Goal: Information Seeking & Learning: Learn about a topic

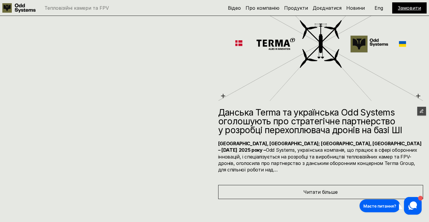
scroll to position [2552, 0]
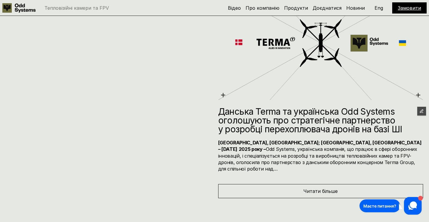
click at [323, 153] on h4 "[GEOGRAPHIC_DATA], [GEOGRAPHIC_DATA]; [GEOGRAPHIC_DATA], [GEOGRAPHIC_DATA] – [D…" at bounding box center [320, 156] width 205 height 33
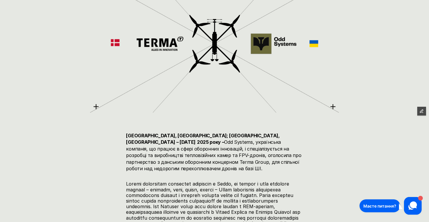
scroll to position [204, 0]
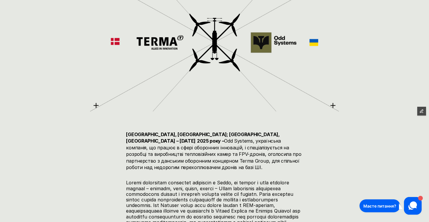
drag, startPoint x: 127, startPoint y: 133, endPoint x: 304, endPoint y: 162, distance: 179.4
copy h4 "[GEOGRAPHIC_DATA], [GEOGRAPHIC_DATA]; [GEOGRAPHIC_DATA], [GEOGRAPHIC_DATA] – [D…"
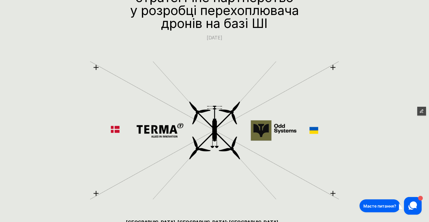
scroll to position [0, 0]
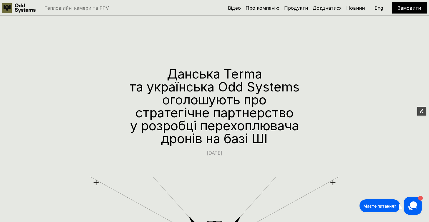
click at [375, 9] on p "Eng" at bounding box center [379, 8] width 9 height 5
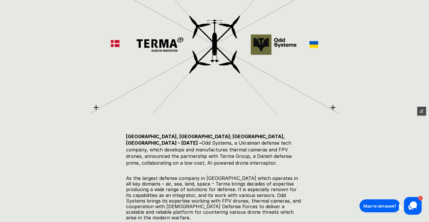
scroll to position [191, 0]
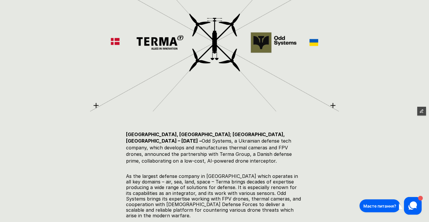
drag, startPoint x: 153, startPoint y: 161, endPoint x: 123, endPoint y: 135, distance: 39.0
copy h5 "[GEOGRAPHIC_DATA], [GEOGRAPHIC_DATA]; [GEOGRAPHIC_DATA], [GEOGRAPHIC_DATA] – [D…"
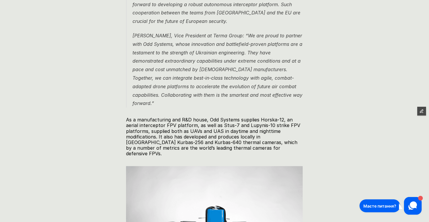
scroll to position [496, 0]
